Goal: Information Seeking & Learning: Find specific fact

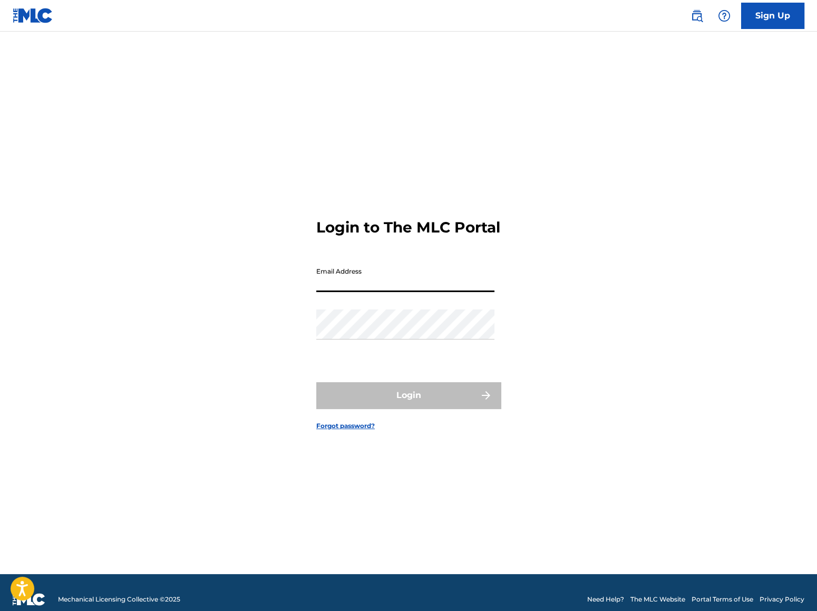
click at [386, 288] on input "Email Address" at bounding box center [405, 277] width 178 height 30
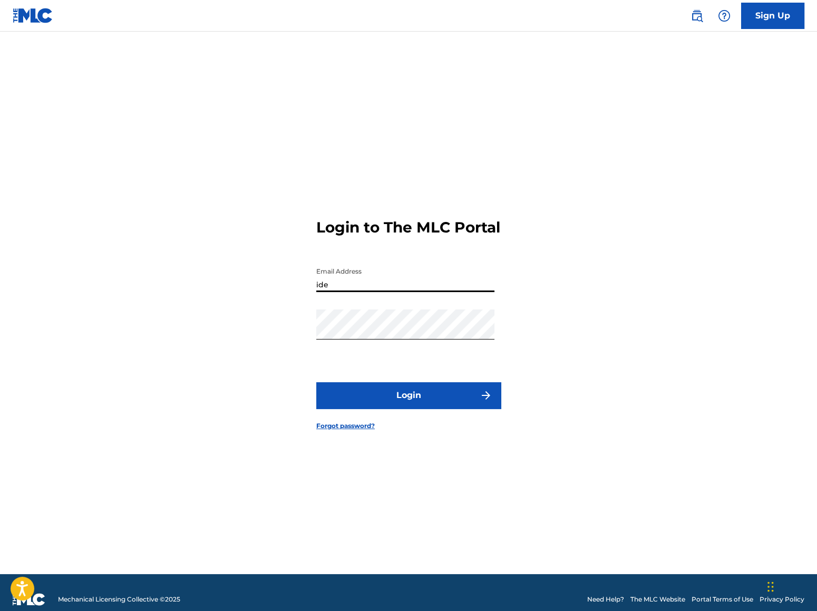
type input "[EMAIL_ADDRESS][DOMAIN_NAME]"
click at [396, 401] on button "Login" at bounding box center [408, 395] width 185 height 26
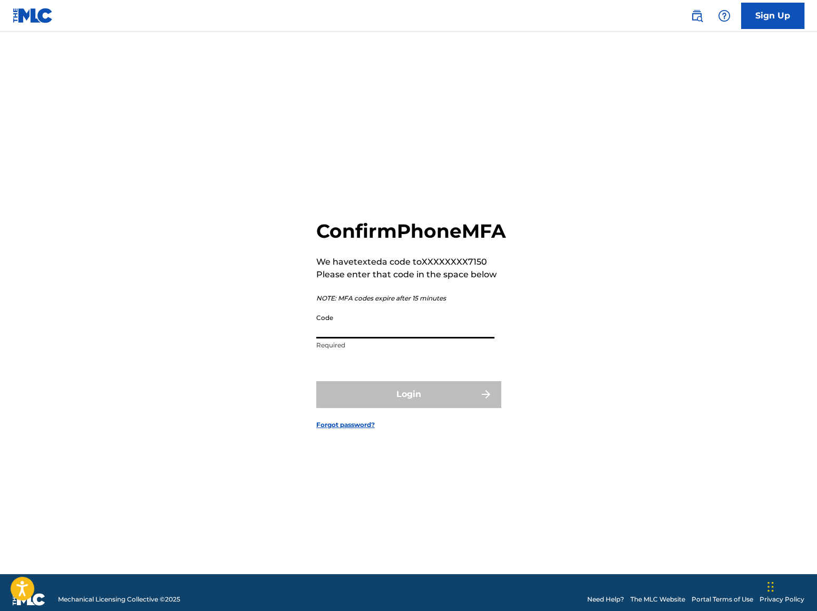
click at [369, 338] on input "Code" at bounding box center [405, 323] width 178 height 30
paste input "637735"
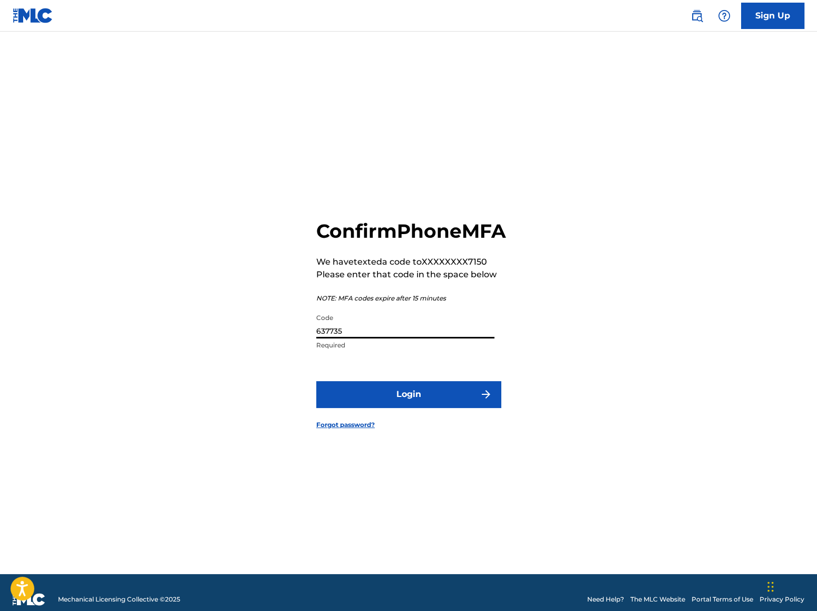
type input "637735"
click at [420, 404] on button "Login" at bounding box center [408, 394] width 185 height 26
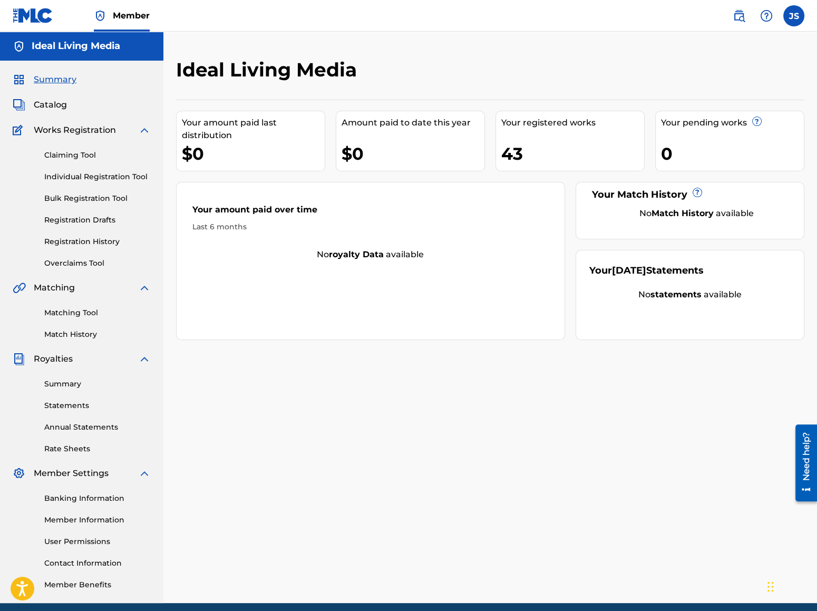
click at [56, 103] on span "Catalog" at bounding box center [50, 105] width 33 height 13
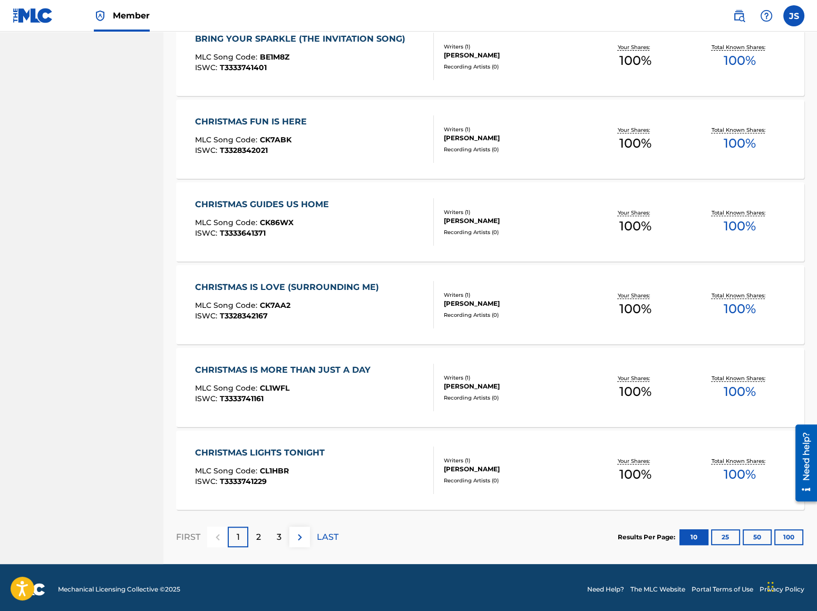
scroll to position [595, 0]
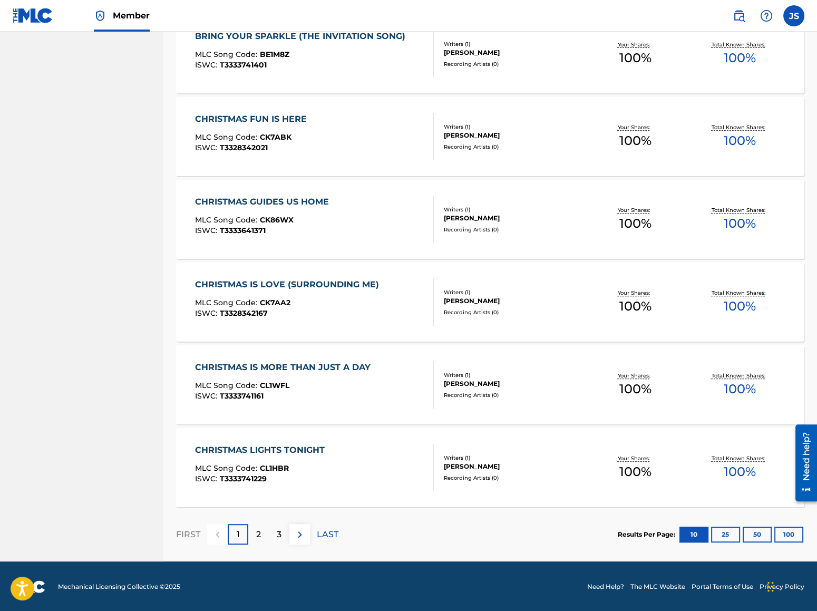
click at [274, 535] on div "3" at bounding box center [279, 534] width 21 height 21
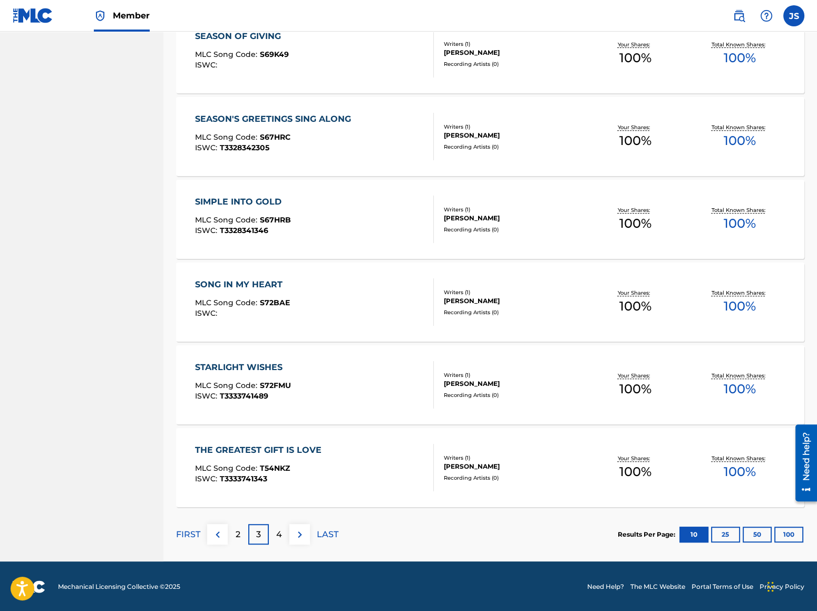
click at [258, 296] on div "SONG IN MY HEART MLC Song Code : S72BAE ISWC :" at bounding box center [242, 301] width 95 height 47
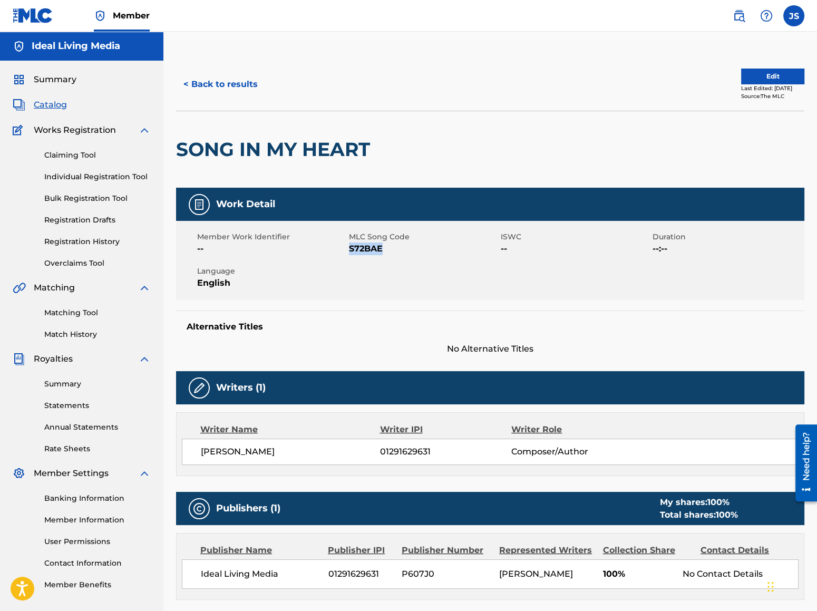
drag, startPoint x: 350, startPoint y: 246, endPoint x: 382, endPoint y: 247, distance: 32.2
click at [382, 247] on span "S72BAE" at bounding box center [423, 249] width 149 height 13
copy span "S72BAE"
click at [206, 79] on button "< Back to results" at bounding box center [220, 84] width 89 height 26
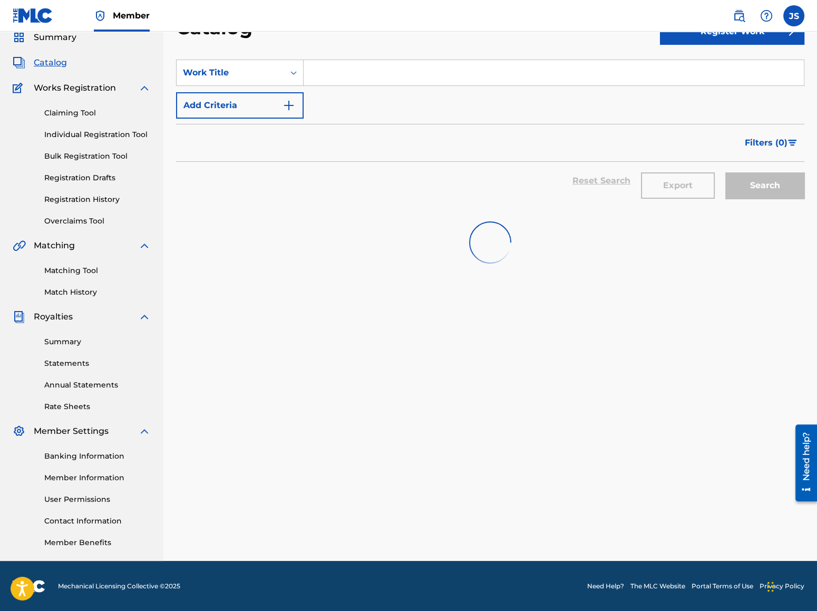
scroll to position [567, 0]
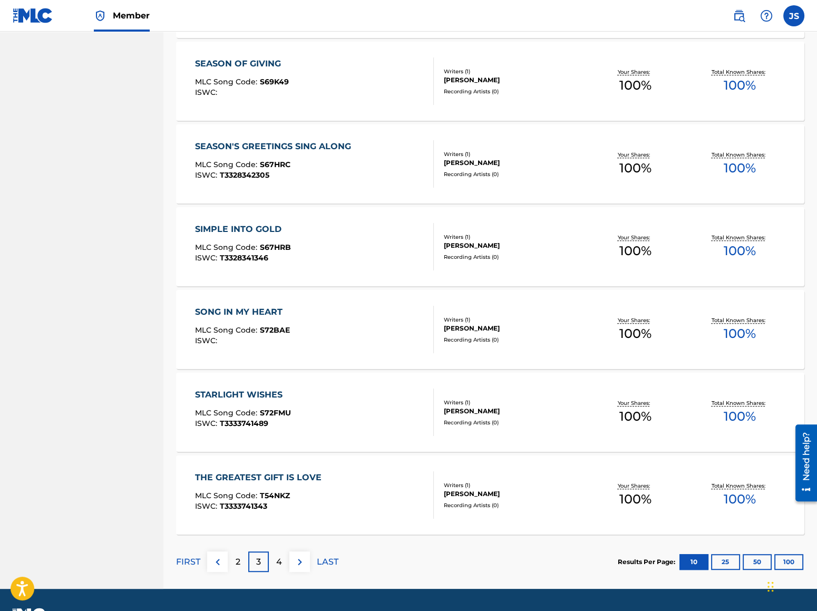
click at [273, 80] on span "S69K49" at bounding box center [274, 81] width 29 height 9
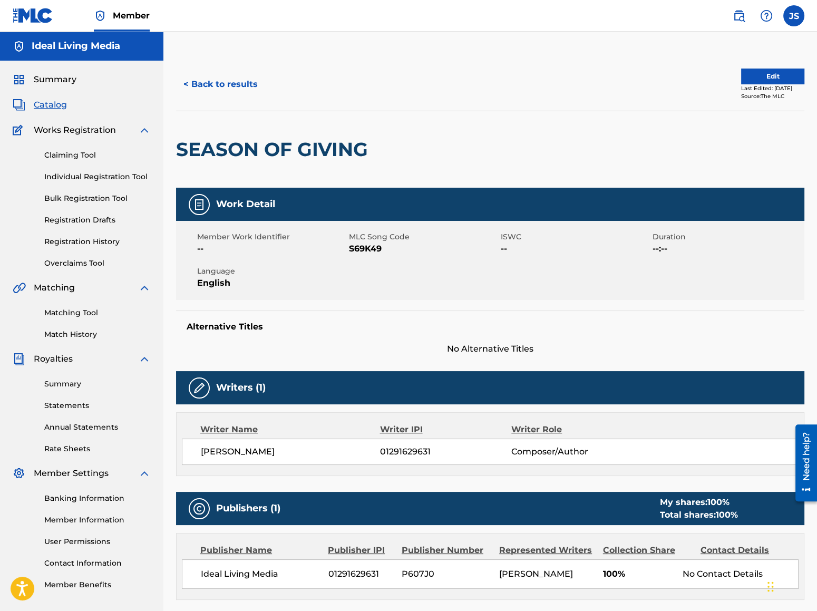
click at [364, 250] on span "S69K49" at bounding box center [423, 249] width 149 height 13
copy span "S69K49"
click at [239, 82] on button "< Back to results" at bounding box center [220, 84] width 89 height 26
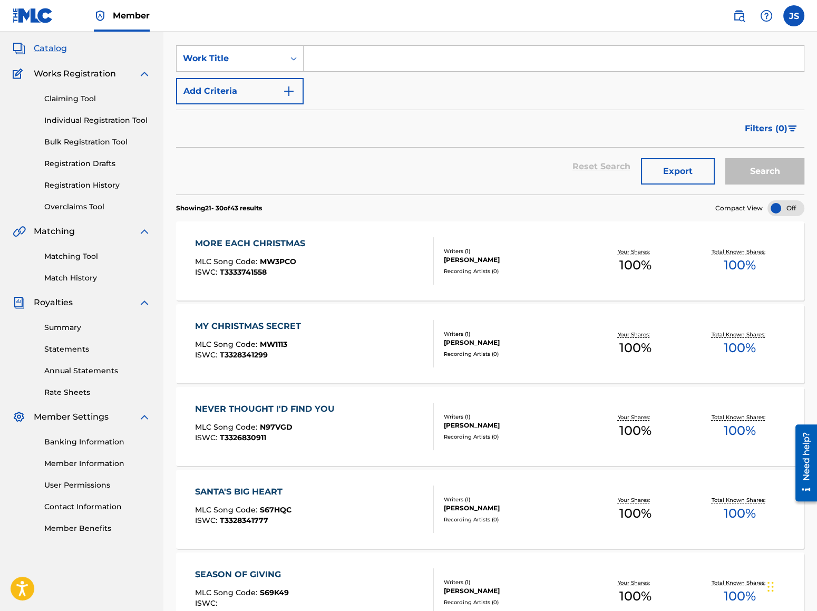
scroll to position [40, 0]
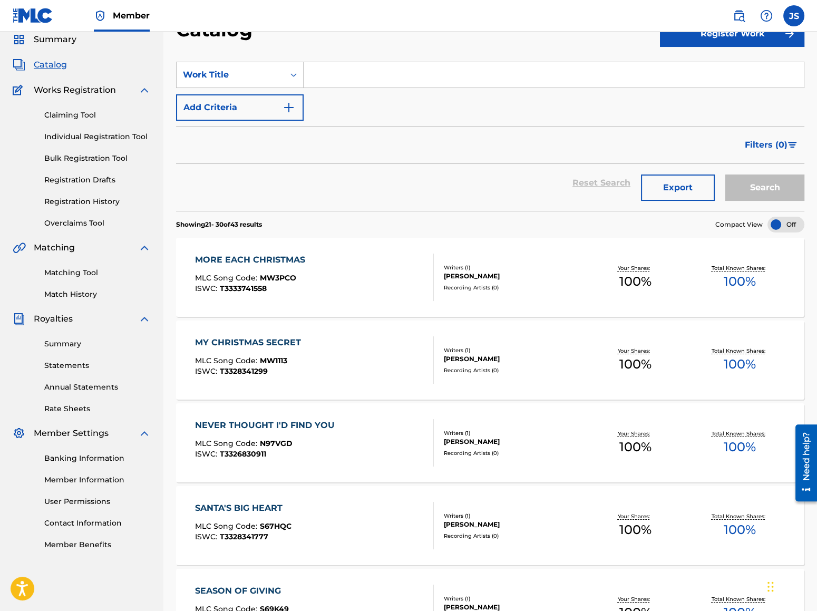
click at [356, 77] on input "Search Form" at bounding box center [554, 74] width 500 height 25
click at [414, 80] on input "cj saves christmas" at bounding box center [554, 74] width 500 height 25
type input "cj saves christmas"
click at [725, 175] on button "Search" at bounding box center [764, 188] width 79 height 26
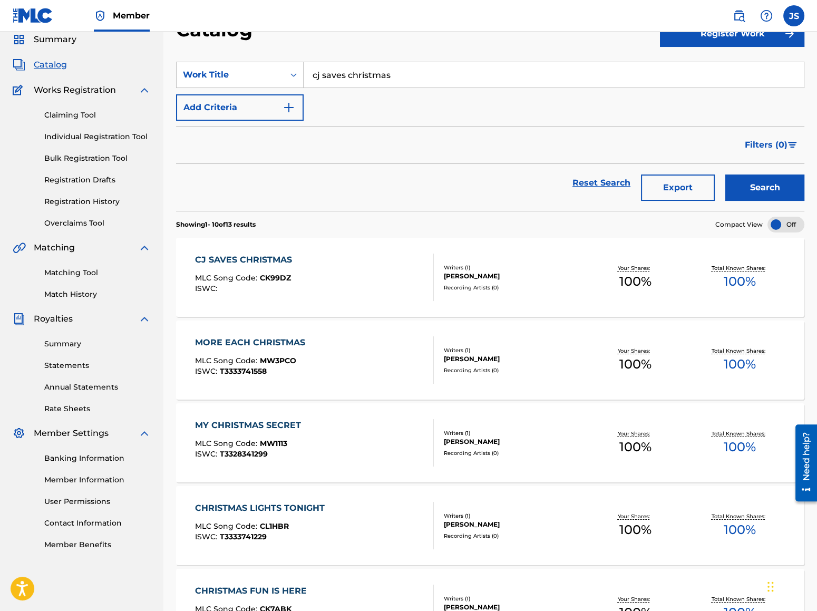
click at [268, 256] on div "CJ SAVES CHRISTMAS" at bounding box center [246, 260] width 102 height 13
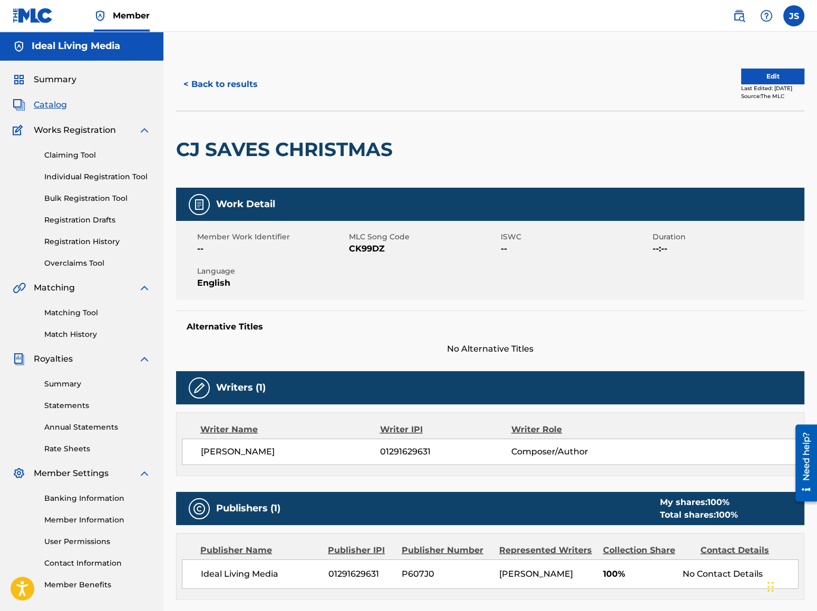
click at [374, 249] on span "CK99DZ" at bounding box center [423, 249] width 149 height 13
click at [374, 248] on span "CK99DZ" at bounding box center [423, 249] width 149 height 13
copy span "CK99DZ"
click at [214, 81] on button "< Back to results" at bounding box center [220, 84] width 89 height 26
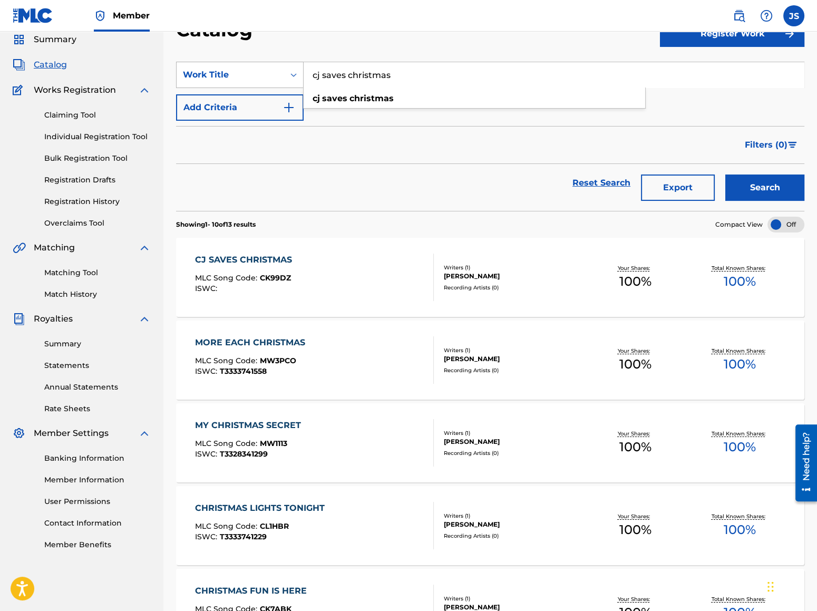
drag, startPoint x: 394, startPoint y: 75, endPoint x: 288, endPoint y: 81, distance: 106.6
click at [288, 81] on div "SearchWithCriteriafa6d8ec7-9904-4727-861f-32a488d832a8 Work Title cj saves chri…" at bounding box center [490, 75] width 628 height 26
type input "back in the arms"
click at [725, 175] on button "Search" at bounding box center [764, 188] width 79 height 26
click at [244, 259] on div "BACK IN THE ARMS" at bounding box center [241, 260] width 93 height 13
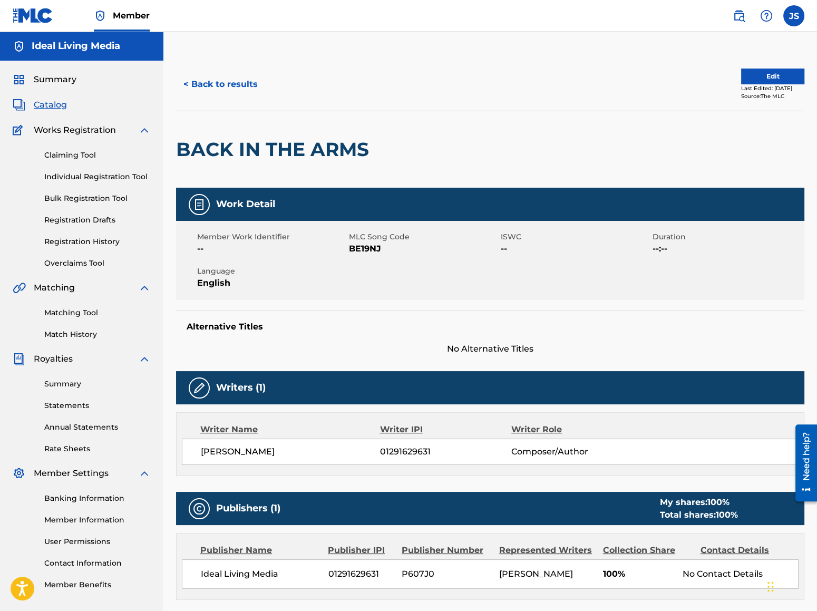
click at [368, 253] on span "BE19NJ" at bounding box center [423, 249] width 149 height 13
click at [367, 245] on span "BE19NJ" at bounding box center [423, 249] width 149 height 13
copy span "BE19NJ"
click at [200, 84] on button "< Back to results" at bounding box center [220, 84] width 89 height 26
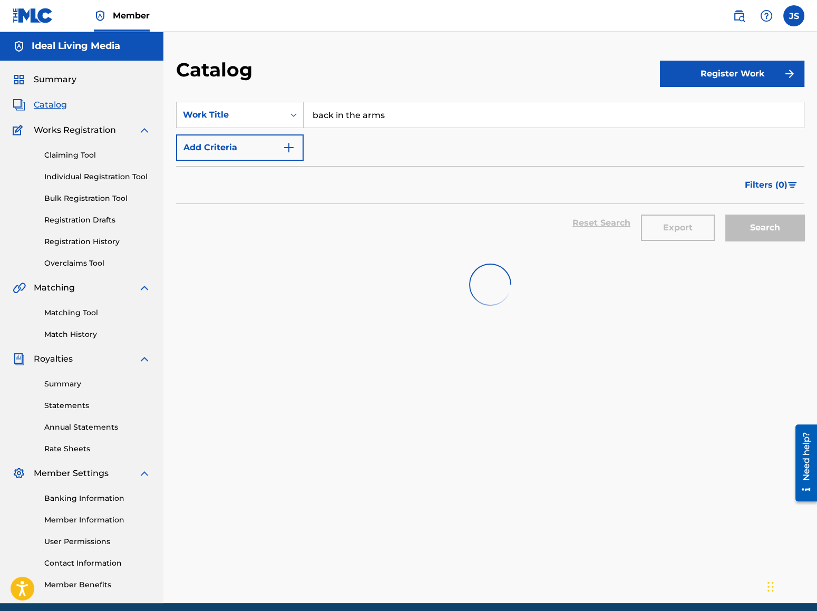
scroll to position [40, 0]
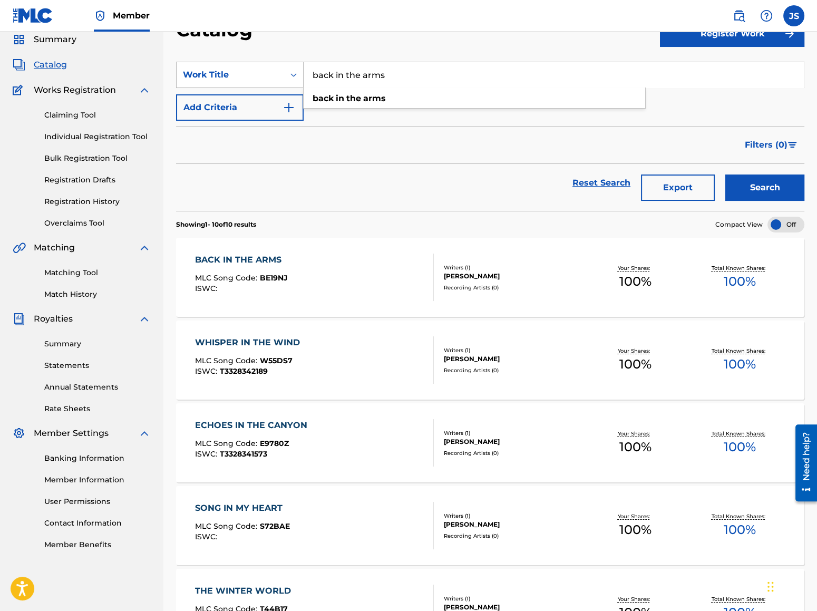
drag, startPoint x: 394, startPoint y: 74, endPoint x: 285, endPoint y: 77, distance: 109.2
click at [285, 77] on div "SearchWithCriteriafa6d8ec7-9904-4727-861f-32a488d832a8 Work Title back in the a…" at bounding box center [490, 75] width 628 height 26
type input "when we care"
click at [725, 175] on button "Search" at bounding box center [764, 188] width 79 height 26
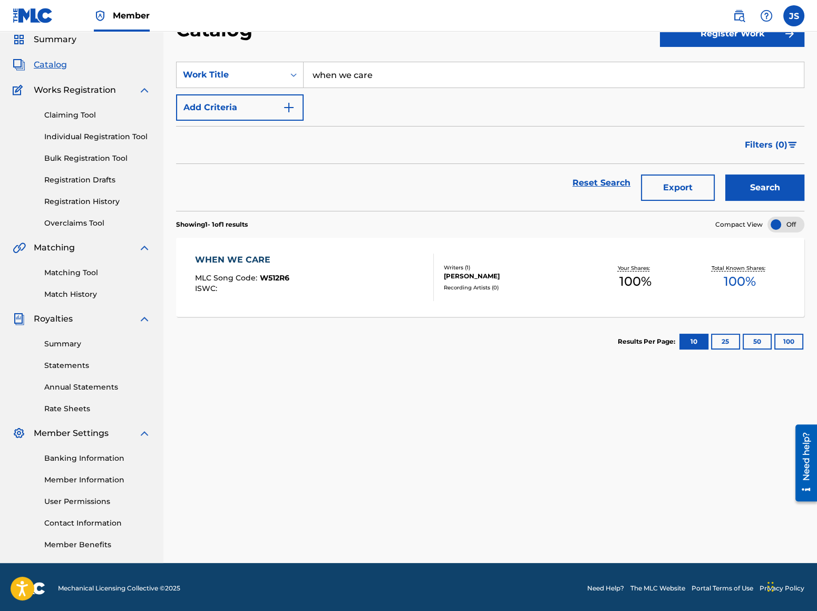
click at [253, 263] on div "WHEN WE CARE" at bounding box center [242, 260] width 94 height 13
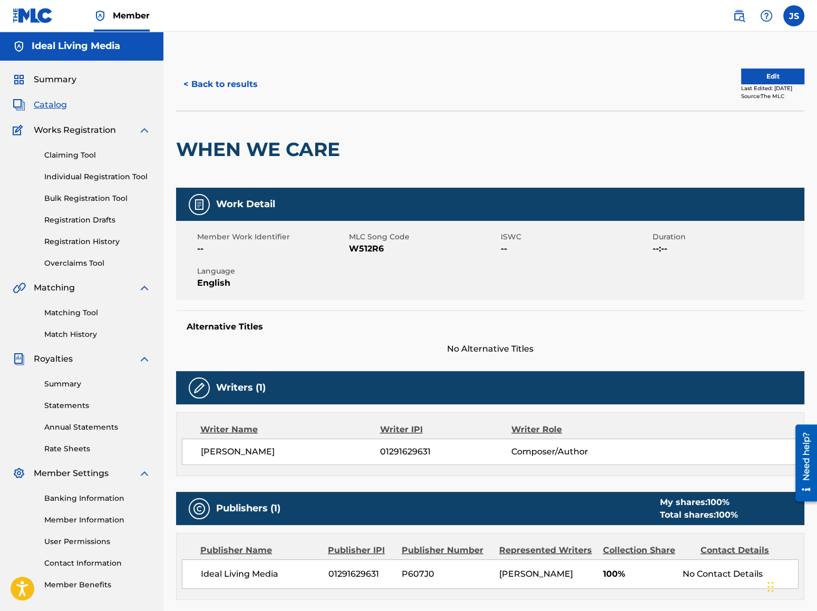
click at [371, 250] on span "W512R6" at bounding box center [423, 249] width 149 height 13
copy span "W512R6"
click at [226, 86] on button "< Back to results" at bounding box center [220, 84] width 89 height 26
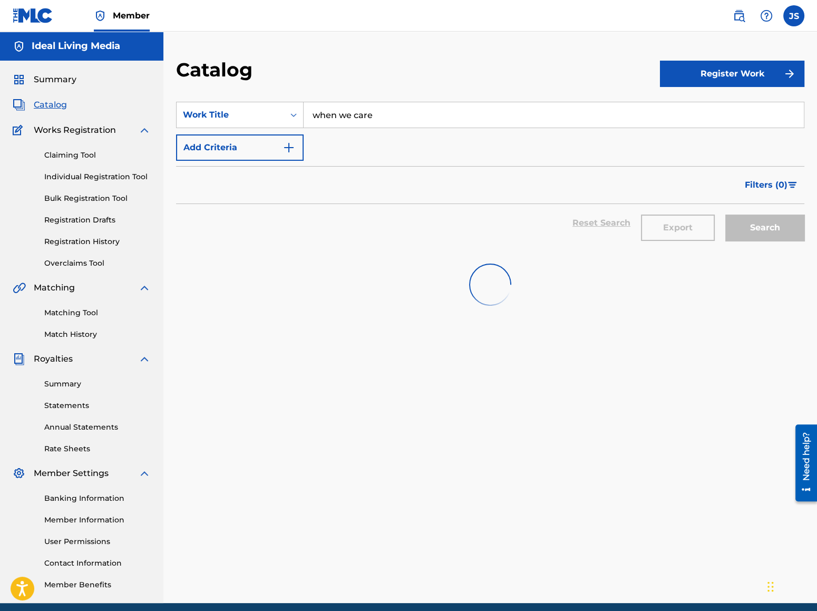
scroll to position [40, 0]
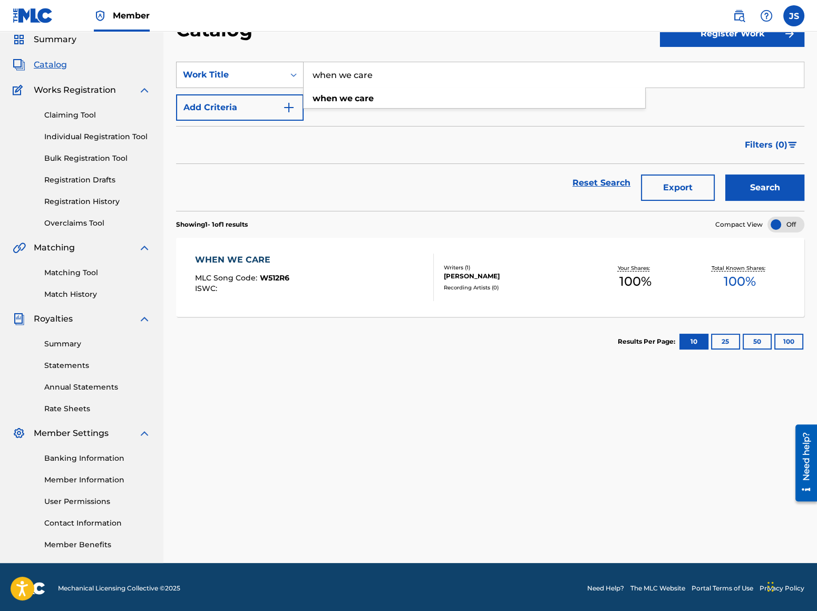
drag, startPoint x: 382, startPoint y: 72, endPoint x: 278, endPoint y: 69, distance: 103.9
click at [278, 69] on div "SearchWithCriteriafa6d8ec7-9904-4727-861f-32a488d832a8 Work Title when we care …" at bounding box center [490, 75] width 628 height 26
type input "bring your sparkle (the invitation song)"
click at [725, 175] on button "Search" at bounding box center [764, 188] width 79 height 26
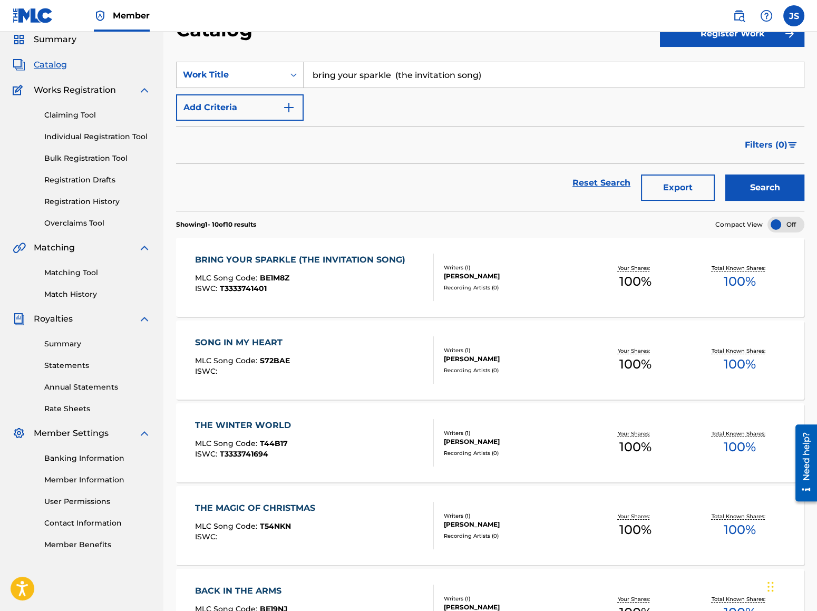
click at [289, 285] on div "ISWC : T3333741401" at bounding box center [303, 289] width 216 height 8
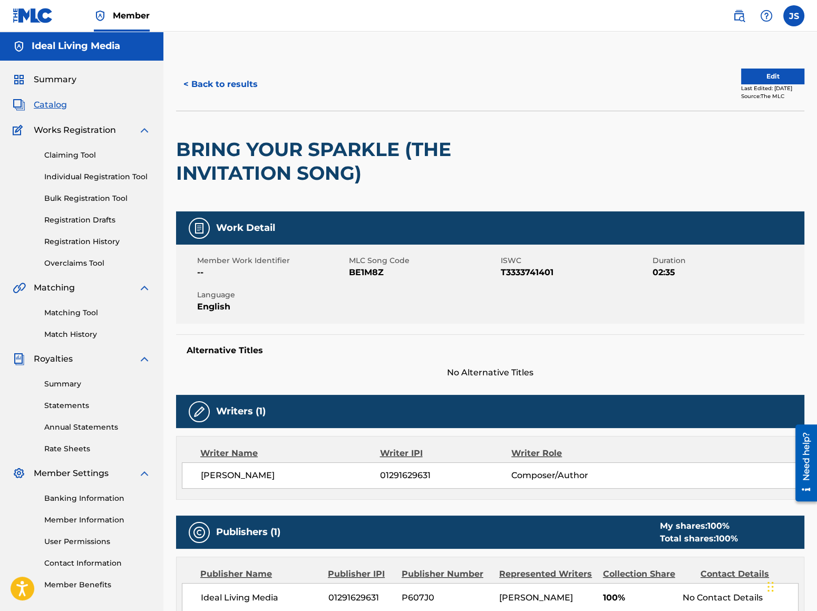
click at [372, 269] on span "BE1M8Z" at bounding box center [423, 272] width 149 height 13
copy span "BE1M8Z"
click at [515, 267] on span "T3333741401" at bounding box center [575, 272] width 149 height 13
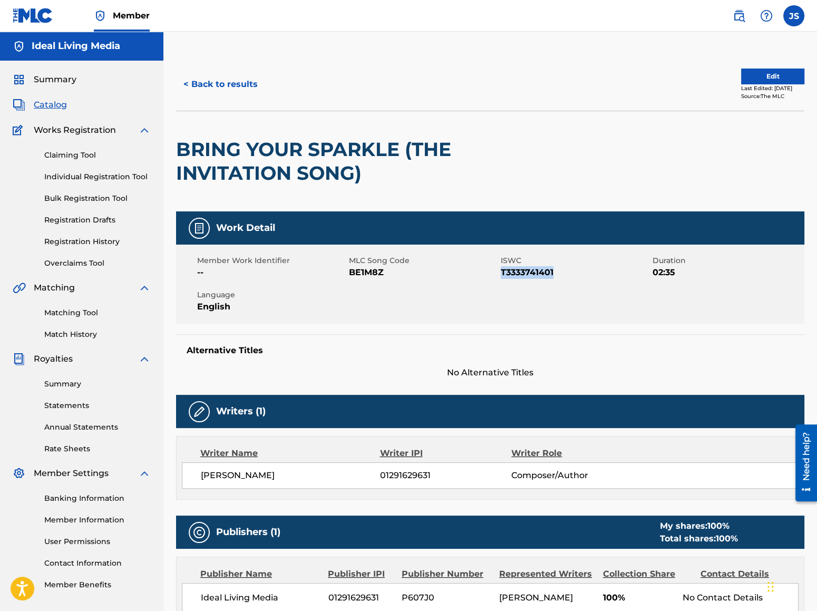
copy span "T3333741401"
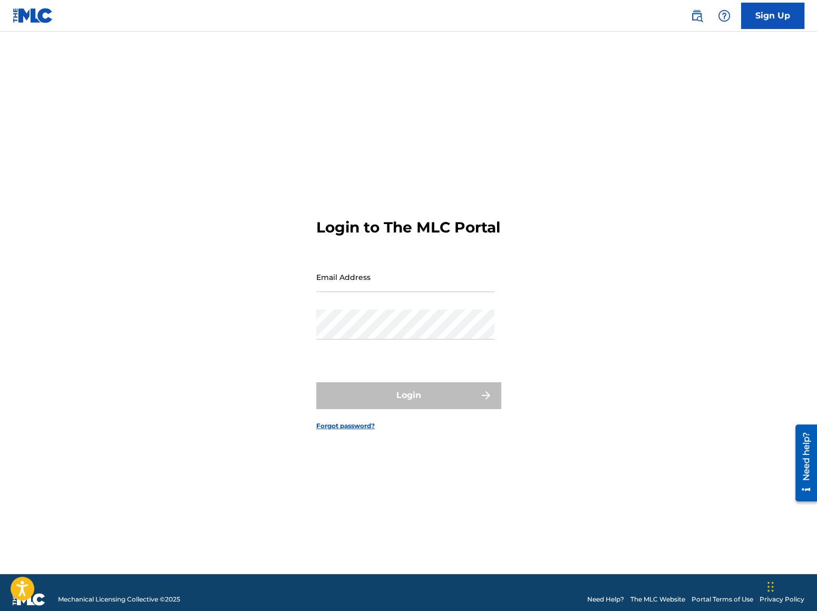
click at [383, 282] on input "Email Address" at bounding box center [405, 277] width 178 height 30
type input "[EMAIL_ADDRESS][DOMAIN_NAME]"
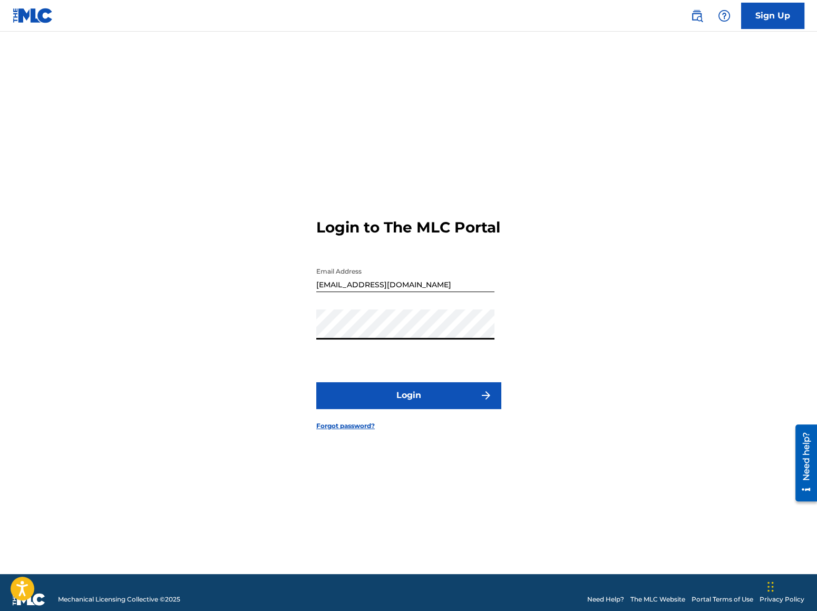
click at [373, 409] on button "Login" at bounding box center [408, 395] width 185 height 26
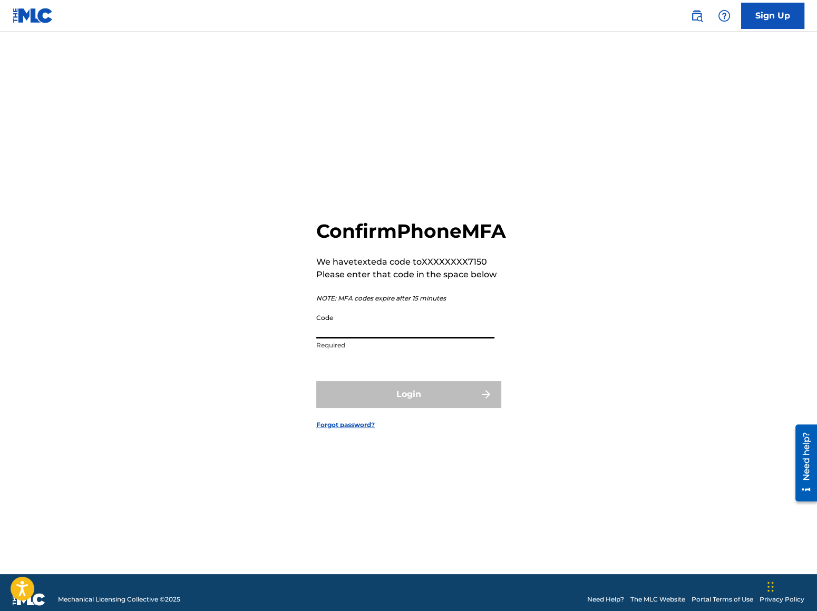
click at [367, 338] on input "Code" at bounding box center [405, 323] width 178 height 30
paste input "057356"
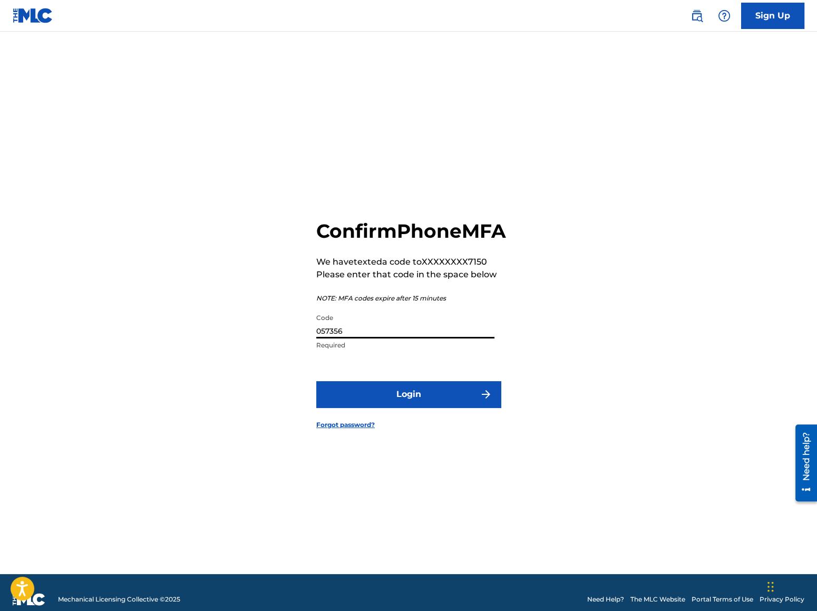
type input "057356"
click at [316, 381] on button "Login" at bounding box center [408, 394] width 185 height 26
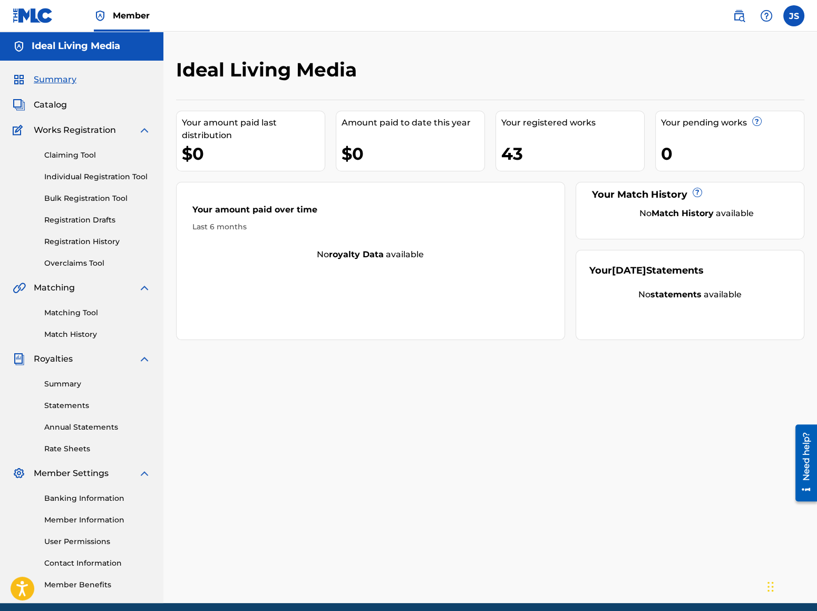
click at [65, 96] on div "Summary Catalog Works Registration Claiming Tool Individual Registration Tool B…" at bounding box center [81, 332] width 163 height 543
click at [64, 100] on span "Catalog" at bounding box center [50, 105] width 33 height 13
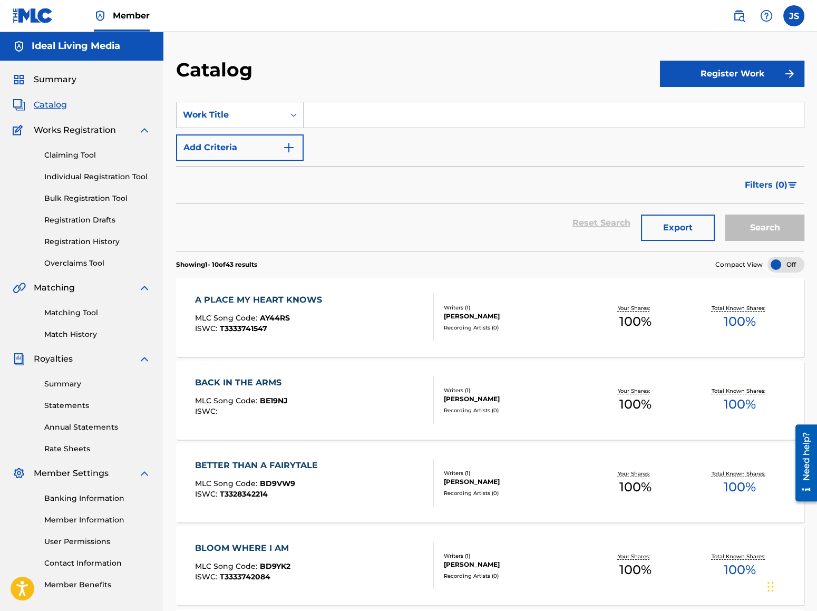
click at [378, 111] on input "Search Form" at bounding box center [554, 114] width 500 height 25
type input "the magic of christmas"
click at [756, 222] on button "Search" at bounding box center [764, 228] width 79 height 26
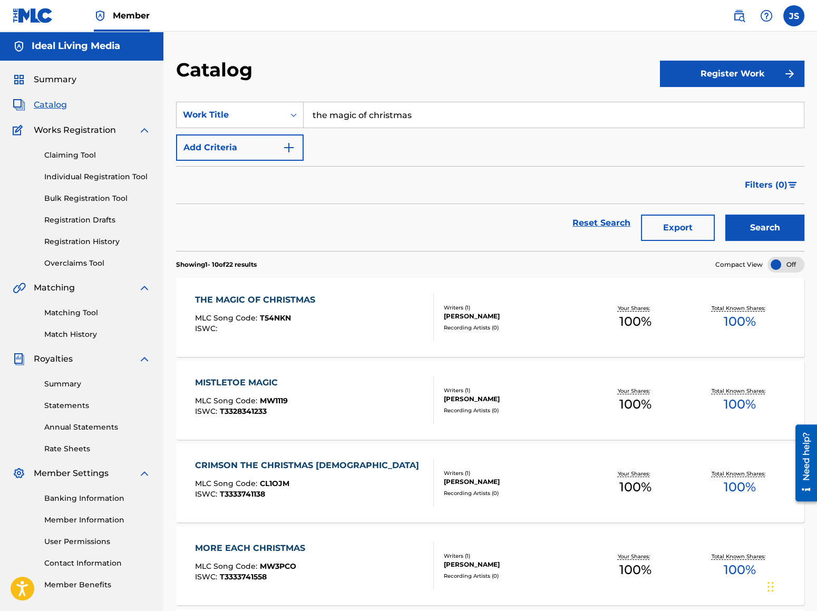
click at [278, 300] on div "THE MAGIC OF CHRISTMAS" at bounding box center [257, 300] width 125 height 13
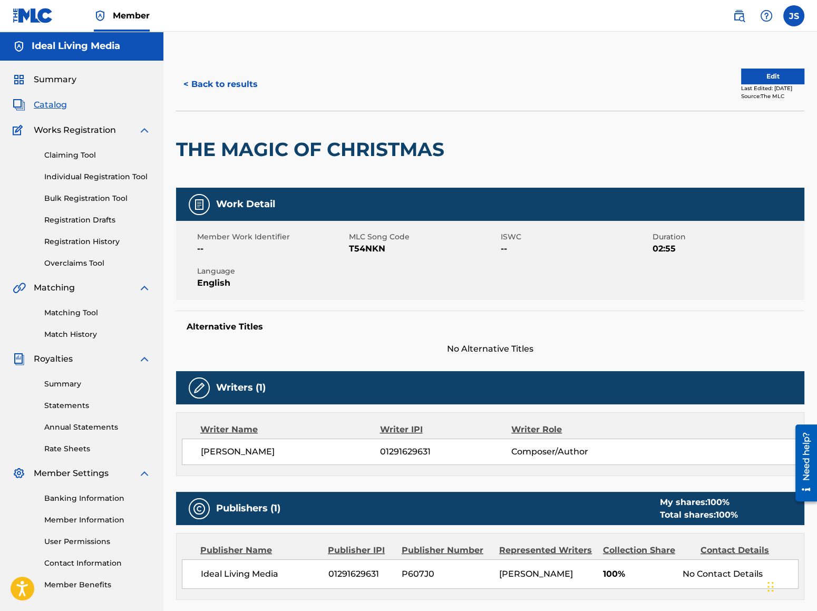
click at [247, 80] on button "< Back to results" at bounding box center [220, 84] width 89 height 26
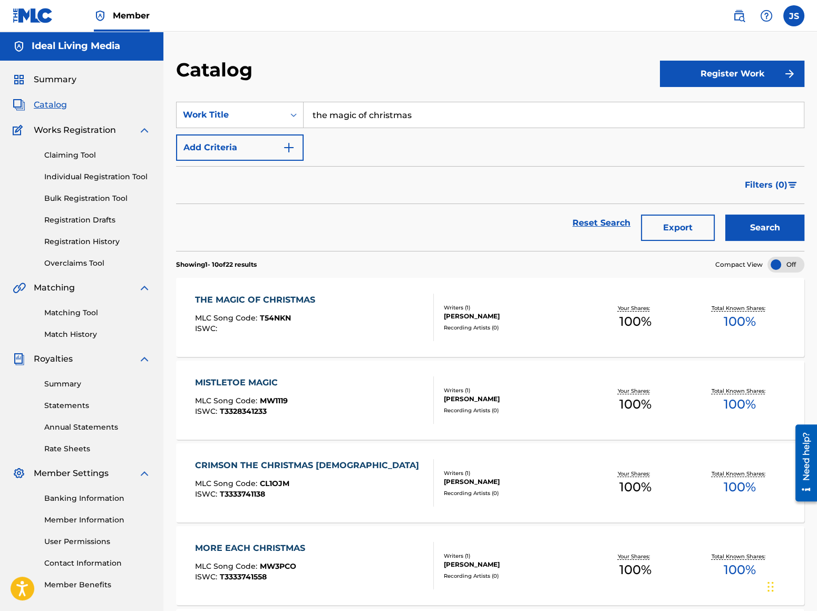
click at [321, 296] on div "THE MAGIC OF CHRISTMAS MLC Song Code : T54NKN ISWC :" at bounding box center [314, 317] width 239 height 47
